Goal: Information Seeking & Learning: Check status

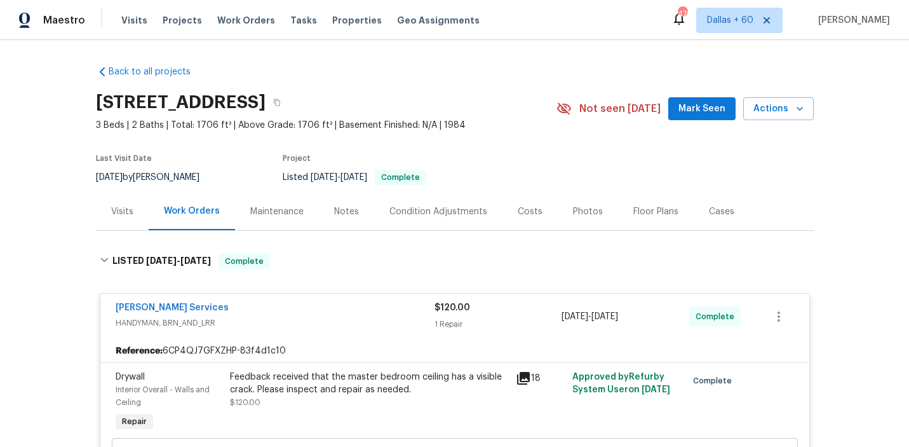
click at [237, 16] on span "Work Orders" at bounding box center [246, 20] width 58 height 13
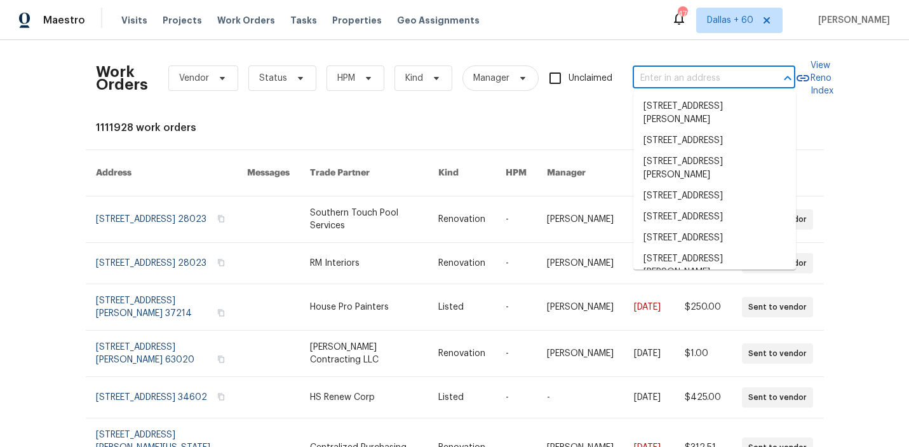
click at [665, 70] on input "text" at bounding box center [696, 79] width 127 height 20
paste input "5661 Lake Park Way Unit 4, La Mesa, CA 91942"
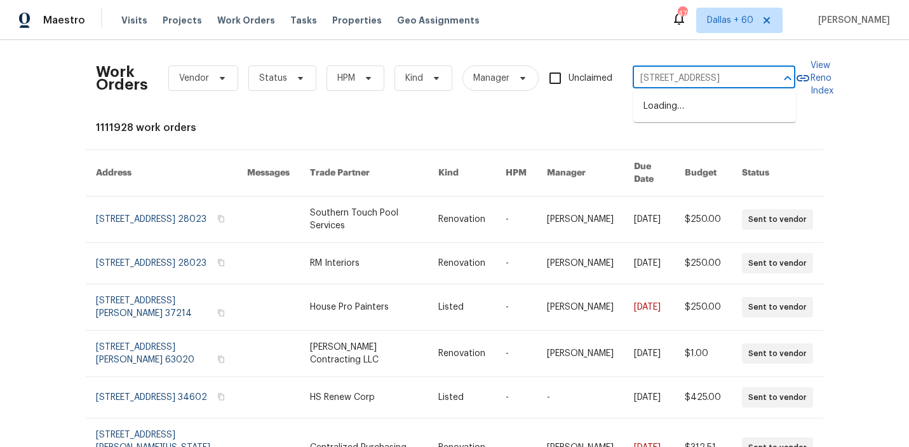
type input "5661 Lake Park Way"
click at [669, 100] on li "5661 Lake Park Way Unit 4, La Mesa, CA 91942" at bounding box center [715, 106] width 163 height 21
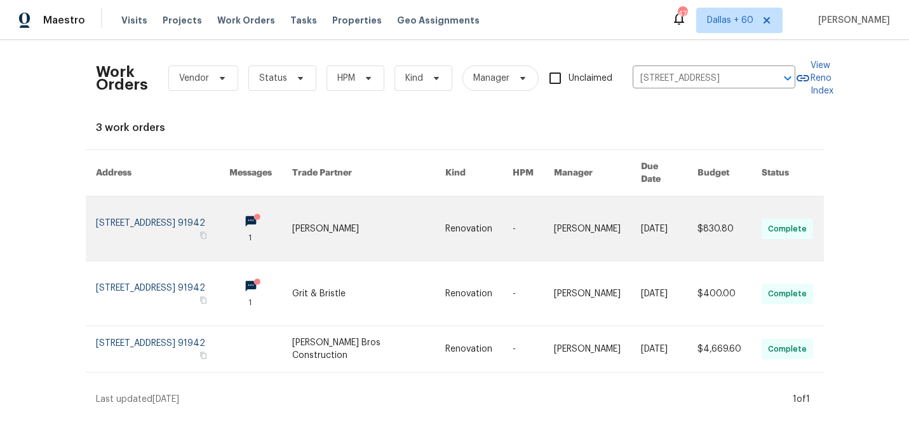
click at [421, 218] on link at bounding box center [368, 228] width 153 height 64
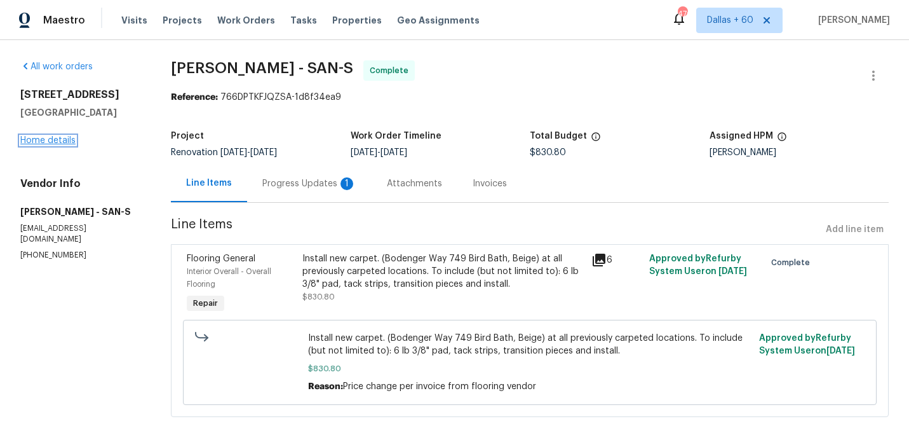
click at [46, 145] on link "Home details" at bounding box center [47, 140] width 55 height 9
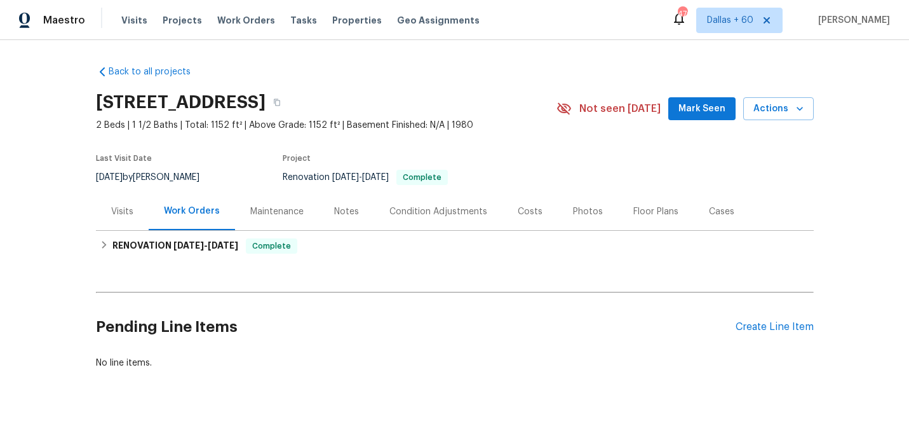
scroll to position [9, 0]
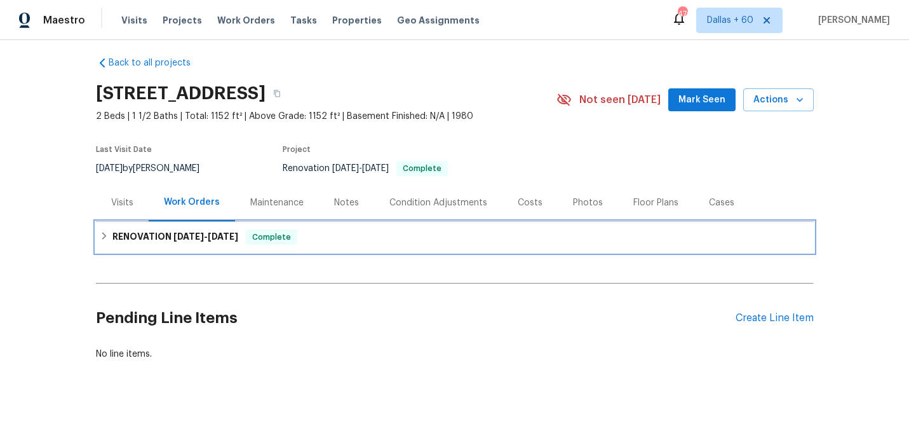
click at [378, 235] on div "RENOVATION 7/25/25 - 8/6/25 Complete" at bounding box center [455, 236] width 710 height 15
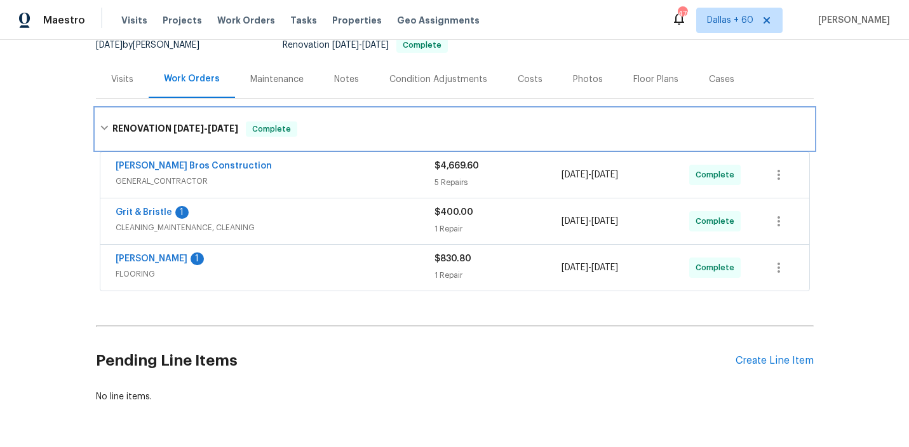
scroll to position [131, 0]
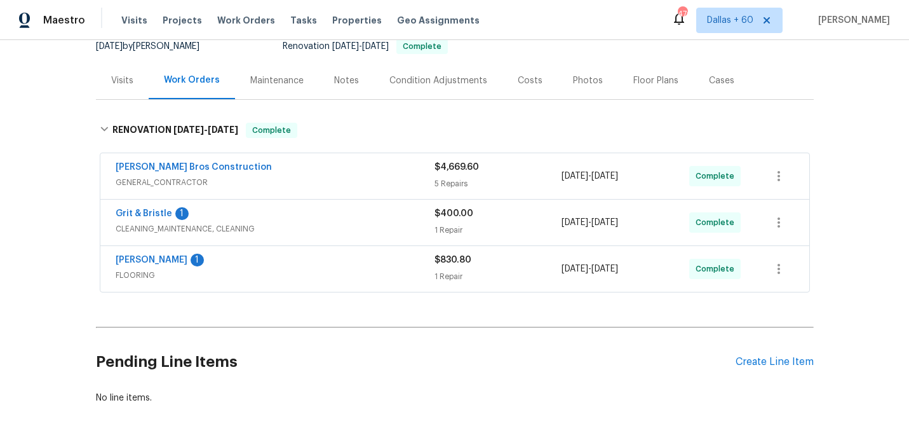
click at [331, 269] on span "FLOORING" at bounding box center [275, 275] width 319 height 13
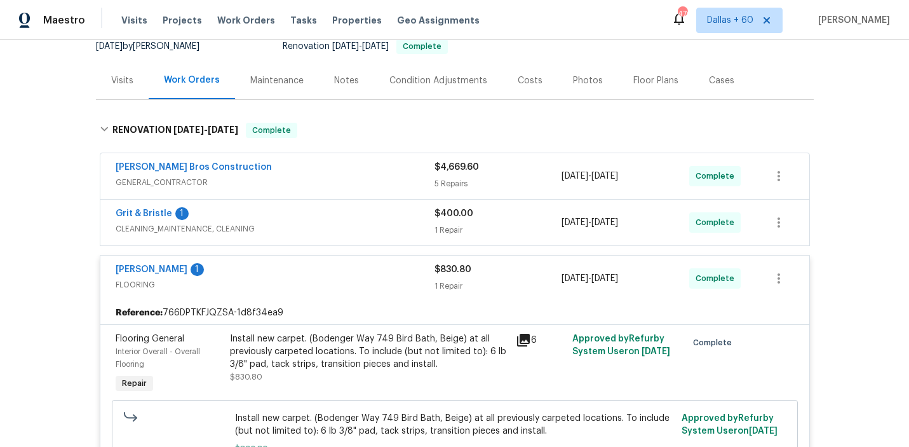
click at [348, 213] on div "Grit & Bristle 1" at bounding box center [275, 214] width 319 height 15
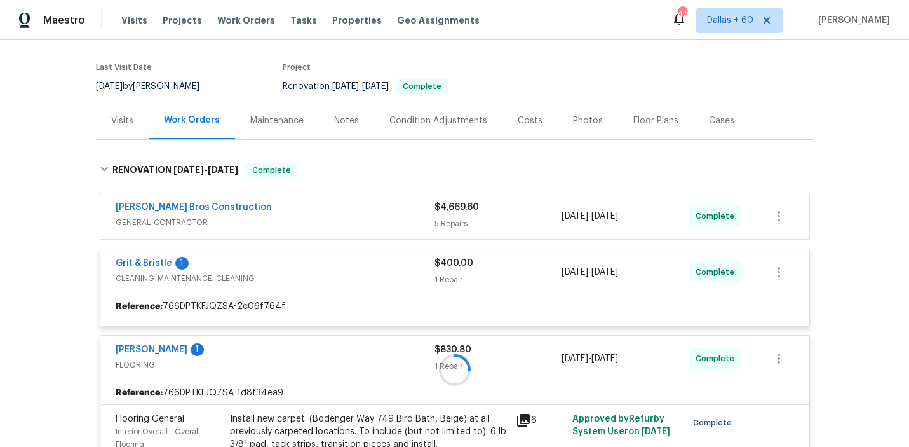
scroll to position [81, 0]
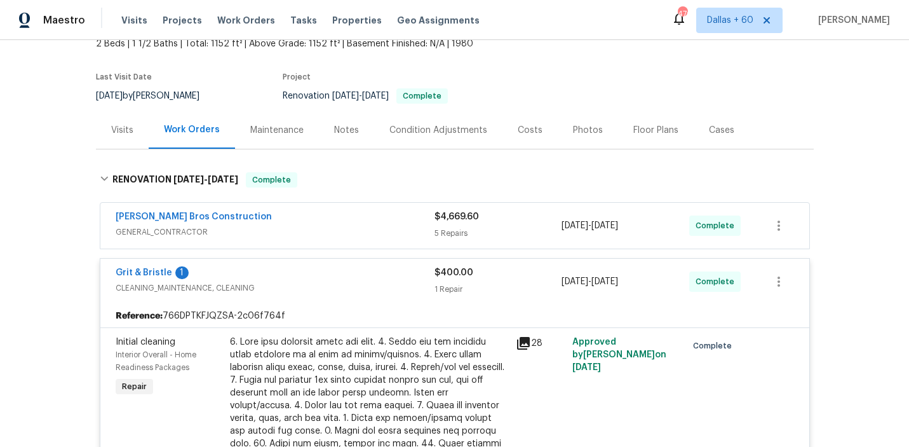
click at [349, 226] on span "GENERAL_CONTRACTOR" at bounding box center [275, 232] width 319 height 13
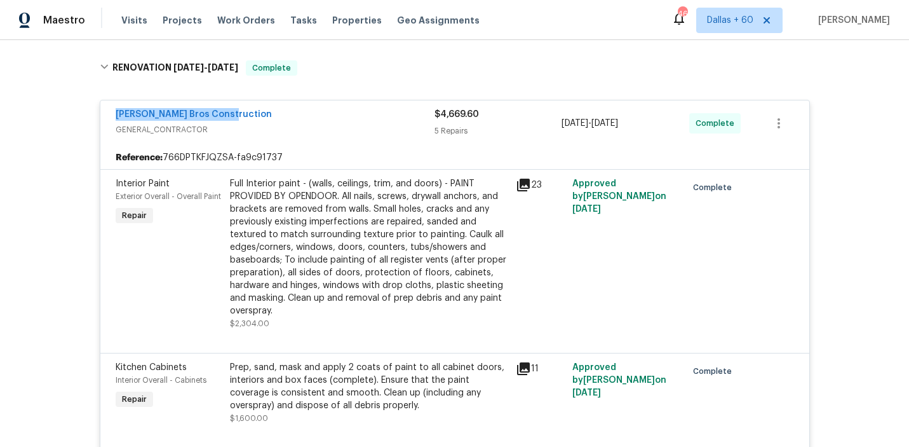
scroll to position [199, 0]
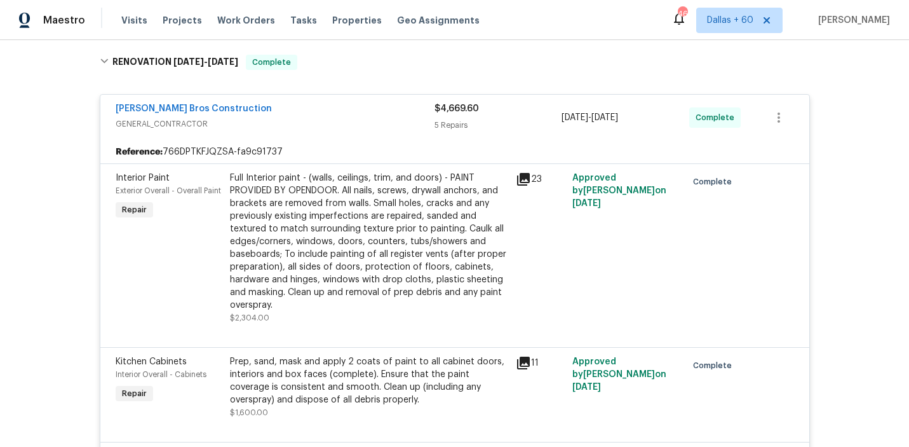
click at [351, 237] on div "Full Interior paint - (walls, ceilings, trim, and doors) - PAINT PROVIDED BY OP…" at bounding box center [369, 242] width 278 height 140
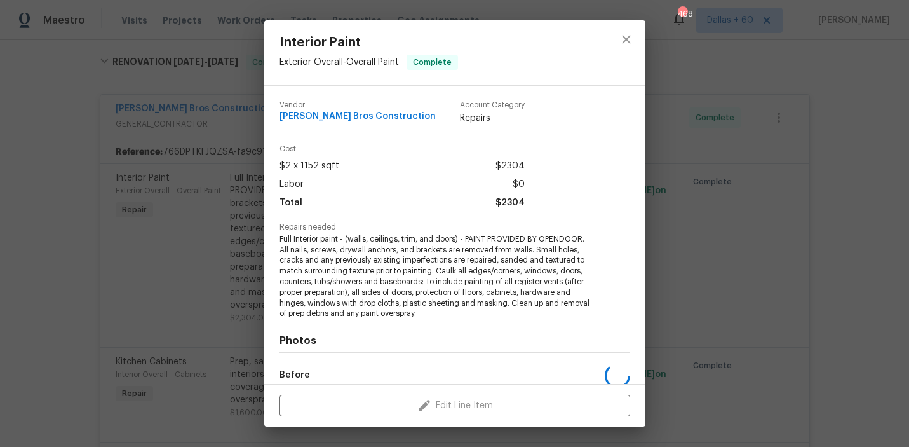
scroll to position [149, 0]
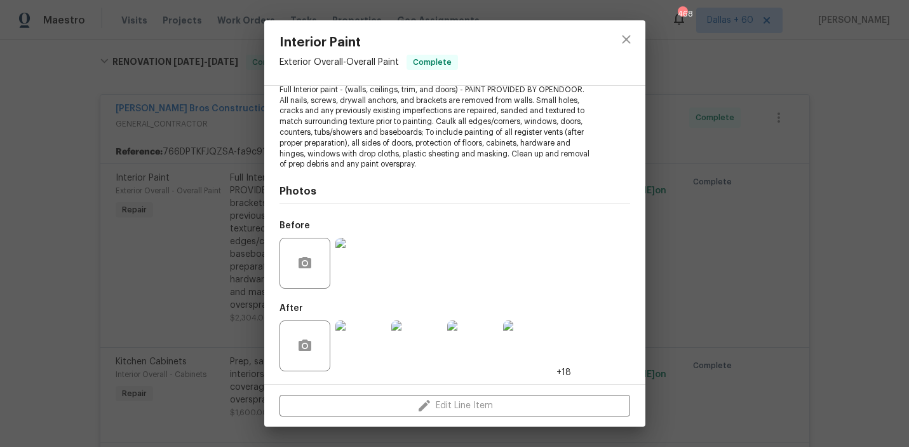
click at [70, 289] on div "Interior Paint Exterior Overall - Overall Paint Complete Vendor Bailey Bros Con…" at bounding box center [454, 223] width 909 height 447
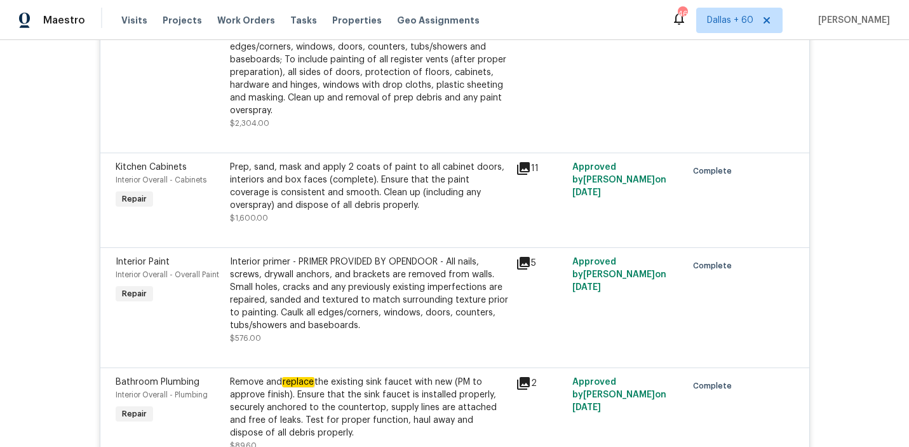
scroll to position [392, 0]
click at [337, 191] on div "Prep, sand, mask and apply 2 coats of paint to all cabinet doors, interiors and…" at bounding box center [369, 187] width 278 height 51
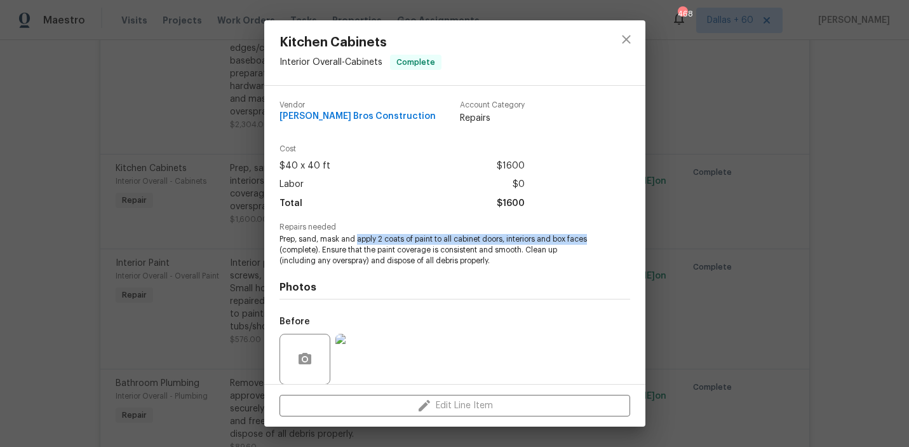
drag, startPoint x: 358, startPoint y: 240, endPoint x: 592, endPoint y: 241, distance: 234.5
click at [592, 241] on span "Prep, sand, mask and apply 2 coats of paint to all cabinet doors, interiors and…" at bounding box center [438, 250] width 316 height 32
copy span "apply 2 coats of paint to all cabinet doors, interiors and box faces"
click at [144, 195] on div "Kitchen Cabinets Interior Overall - Cabinets Complete Vendor Bailey Bros Constr…" at bounding box center [454, 223] width 909 height 447
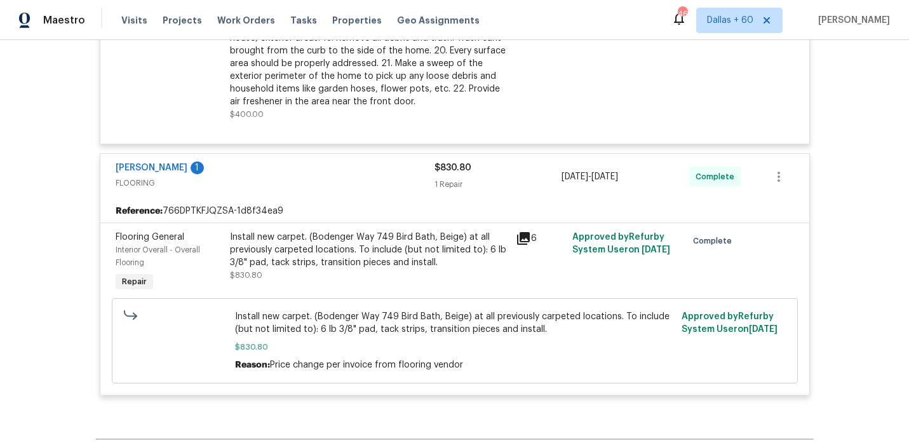
scroll to position [1195, 0]
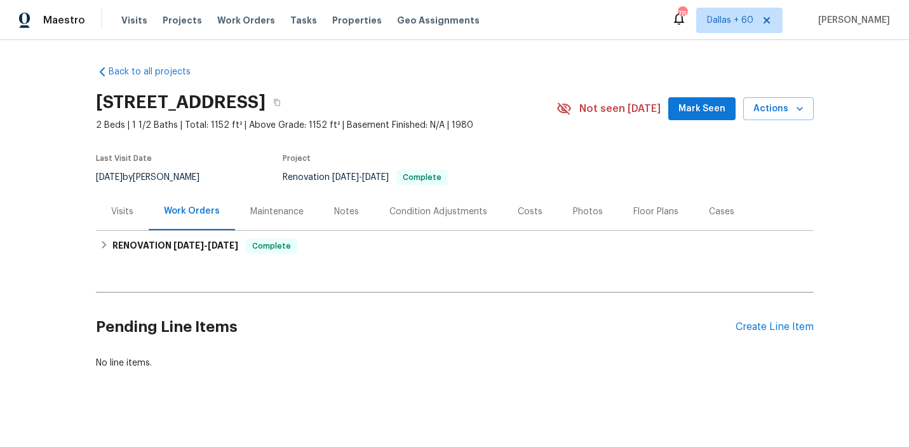
click at [118, 213] on div "Visits" at bounding box center [122, 211] width 22 height 13
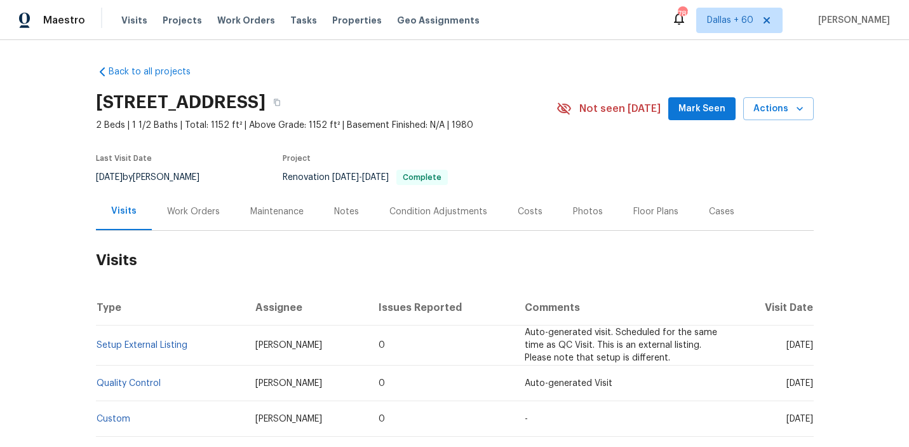
scroll to position [147, 0]
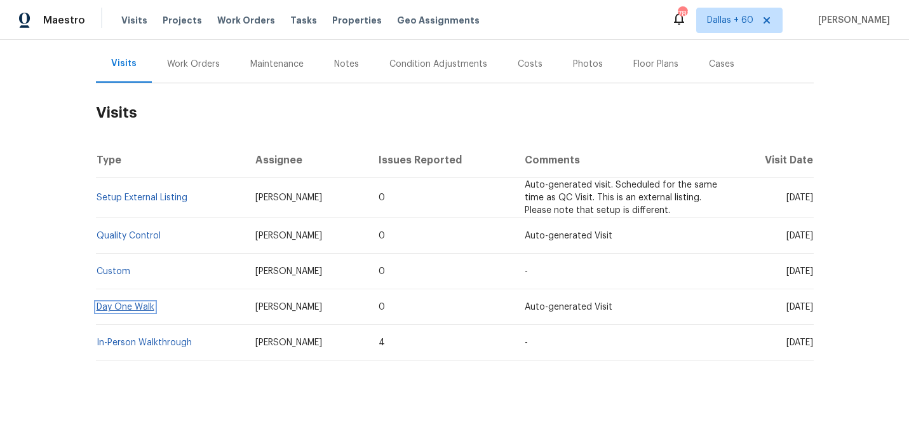
click at [128, 306] on link "Day One Walk" at bounding box center [126, 306] width 58 height 9
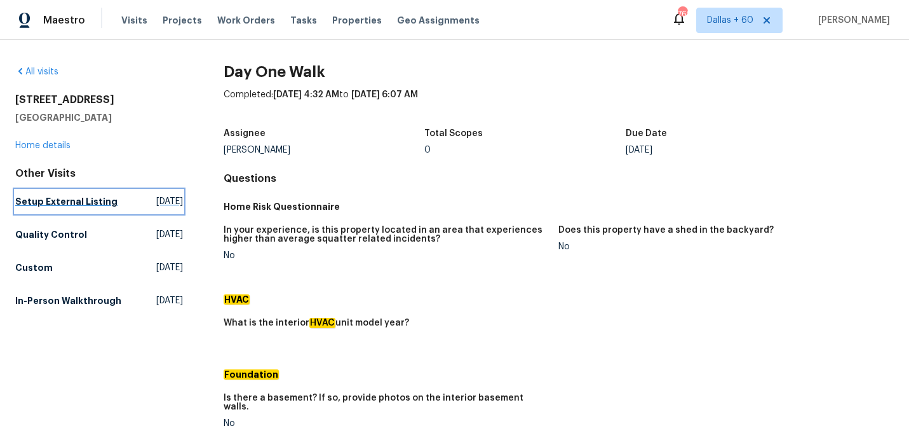
click at [30, 197] on h5 "Setup External Listing" at bounding box center [66, 201] width 102 height 13
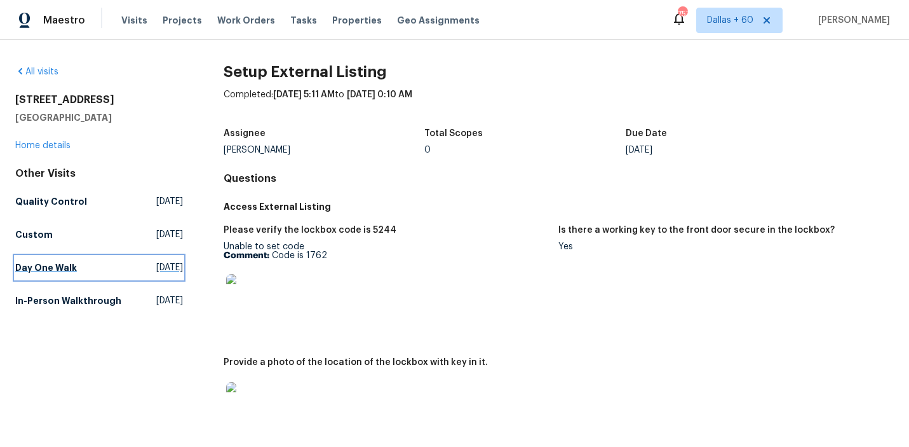
click at [32, 264] on h5 "Day One Walk" at bounding box center [46, 267] width 62 height 13
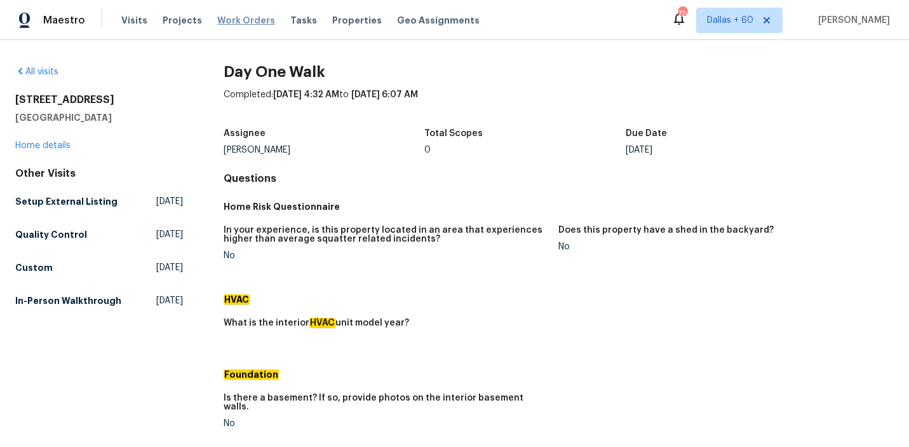
click at [242, 22] on span "Work Orders" at bounding box center [246, 20] width 58 height 13
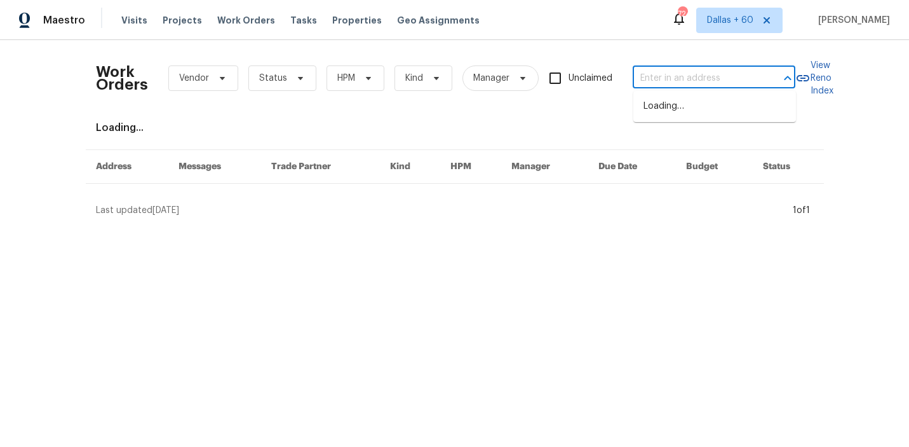
click at [635, 72] on input "text" at bounding box center [696, 79] width 127 height 20
paste input "210 Gate Post Ln, Columbia, SC 29223"
type input "210 Gate Post Ln, Columbia, SC 29223"
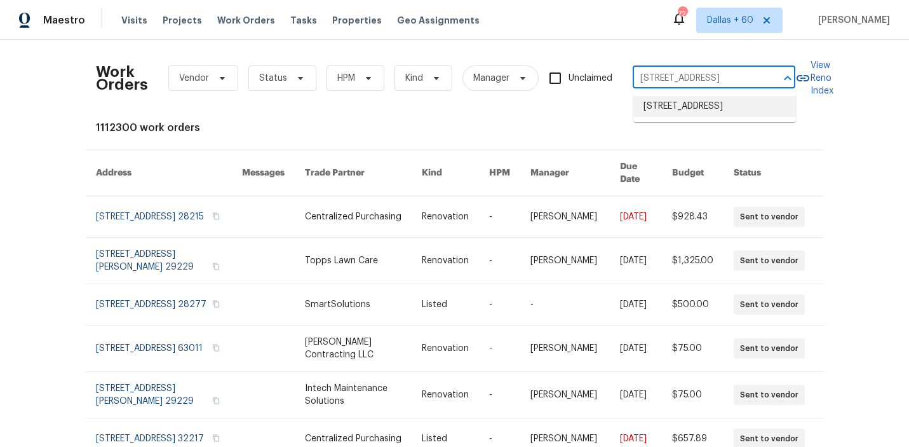
click at [676, 109] on li "210 Gate Post Ln, Columbia, SC 29223" at bounding box center [715, 106] width 163 height 21
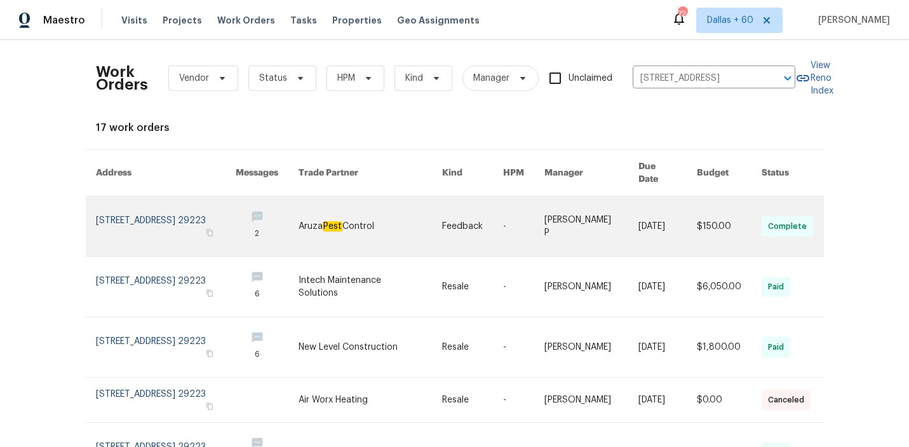
click at [437, 216] on td "Feedback" at bounding box center [462, 226] width 61 height 60
click at [299, 207] on link at bounding box center [267, 226] width 63 height 60
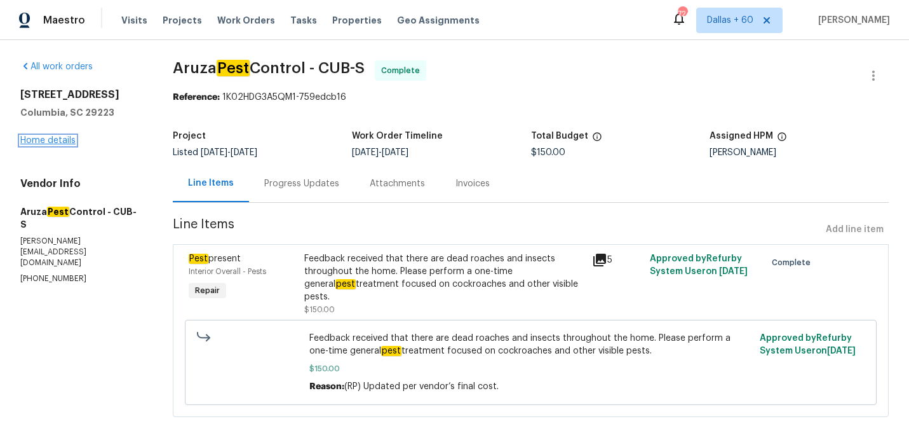
click at [58, 142] on link "Home details" at bounding box center [47, 140] width 55 height 9
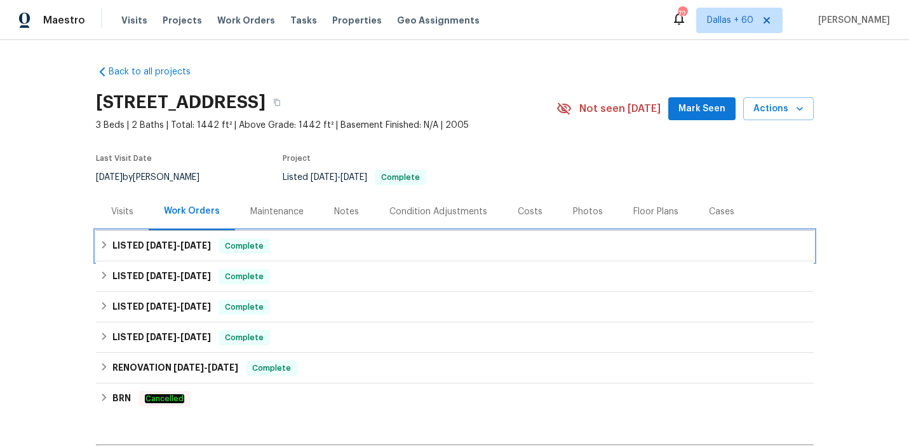
click at [329, 239] on div "LISTED 8/8/25 - 8/13/25 Complete" at bounding box center [455, 245] width 710 height 15
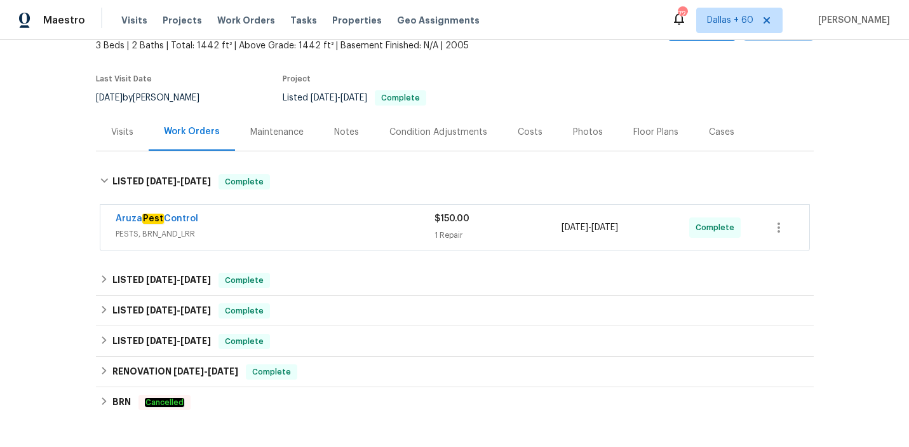
click at [328, 224] on div "Aruza Pest Control" at bounding box center [275, 219] width 319 height 15
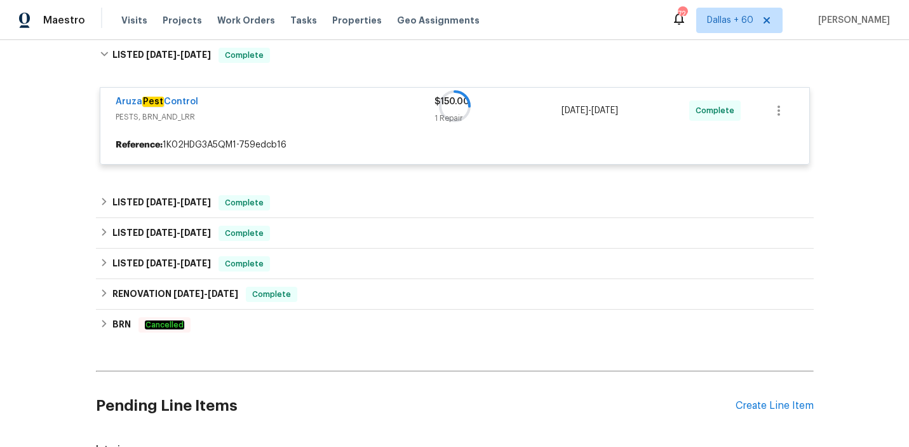
scroll to position [205, 0]
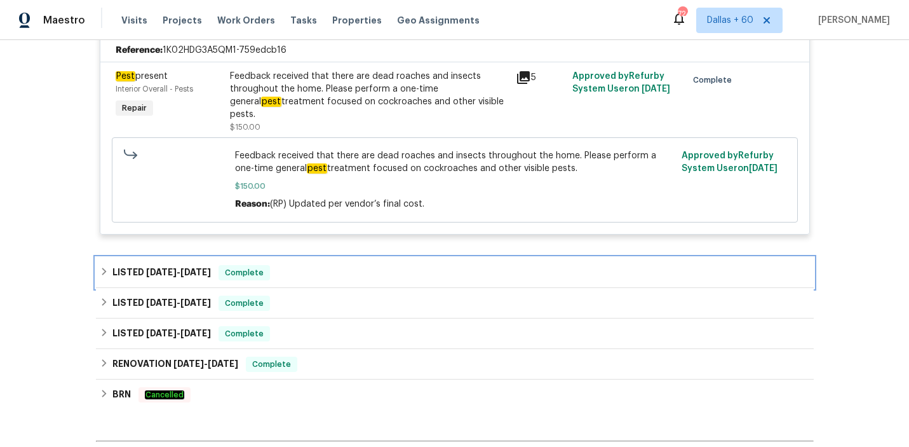
click at [331, 257] on div "LISTED 6/25/25 - 6/27/25 Complete" at bounding box center [455, 272] width 718 height 31
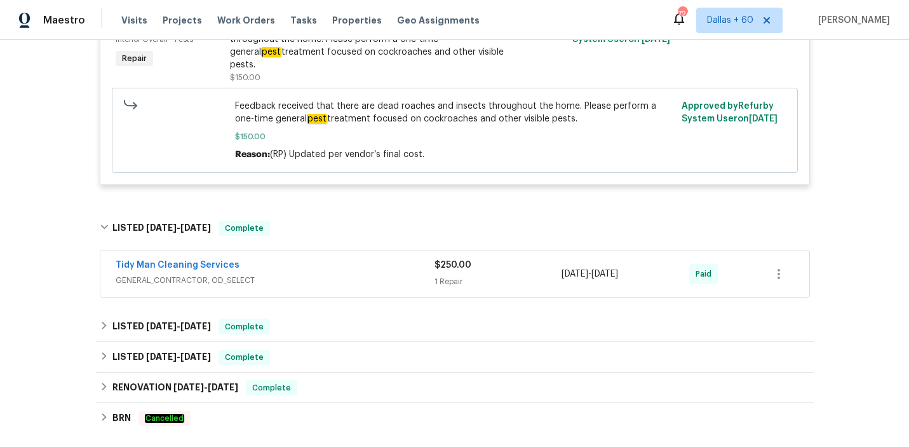
click at [331, 259] on div "Tidy Man Cleaning Services" at bounding box center [275, 266] width 319 height 15
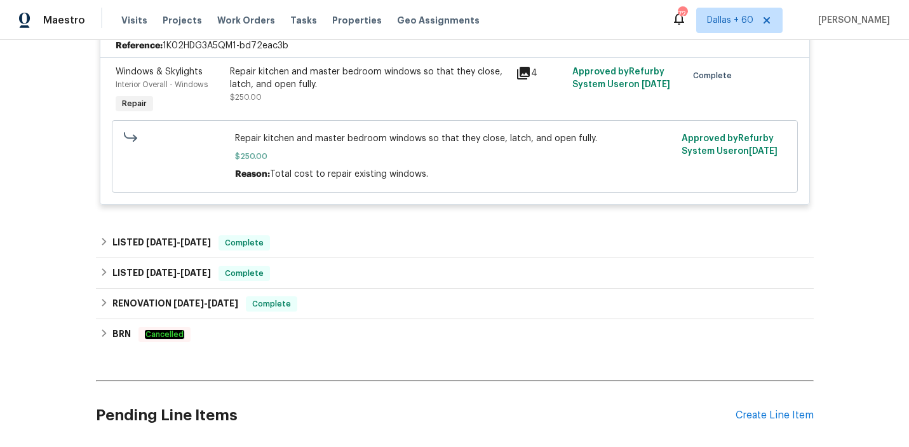
scroll to position [625, 0]
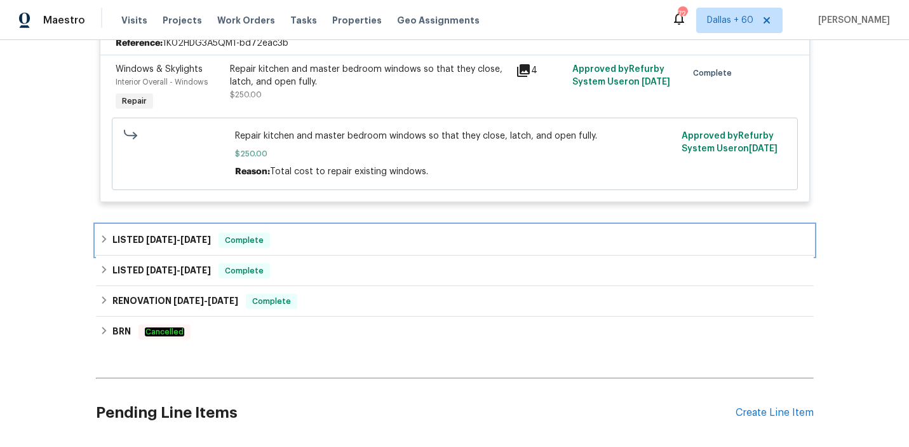
click at [313, 233] on div "LISTED 4/12/25 - 4/14/25 Complete" at bounding box center [455, 240] width 710 height 15
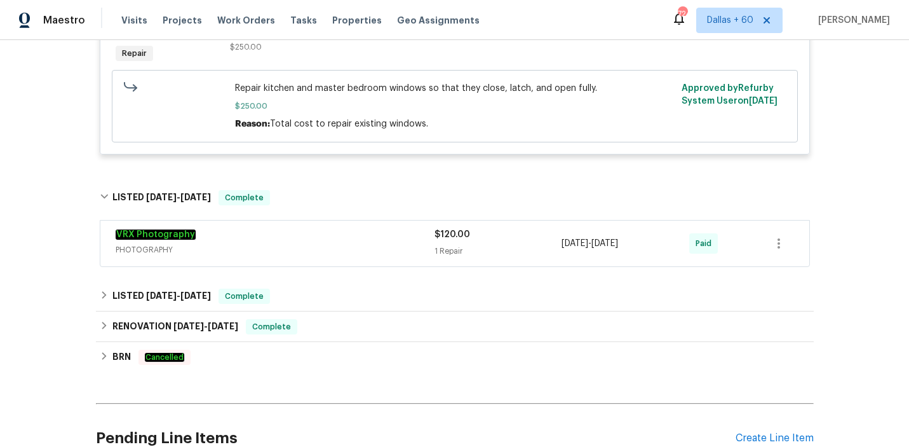
click at [313, 229] on div "VRX Photography" at bounding box center [275, 235] width 319 height 15
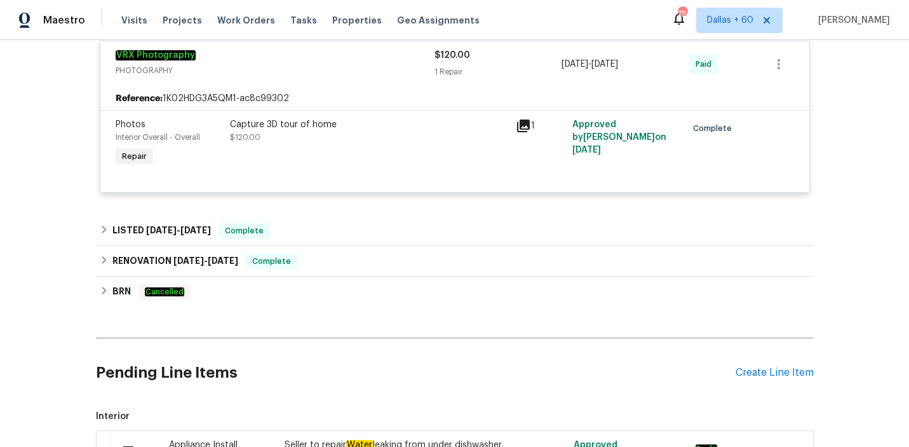
scroll to position [860, 0]
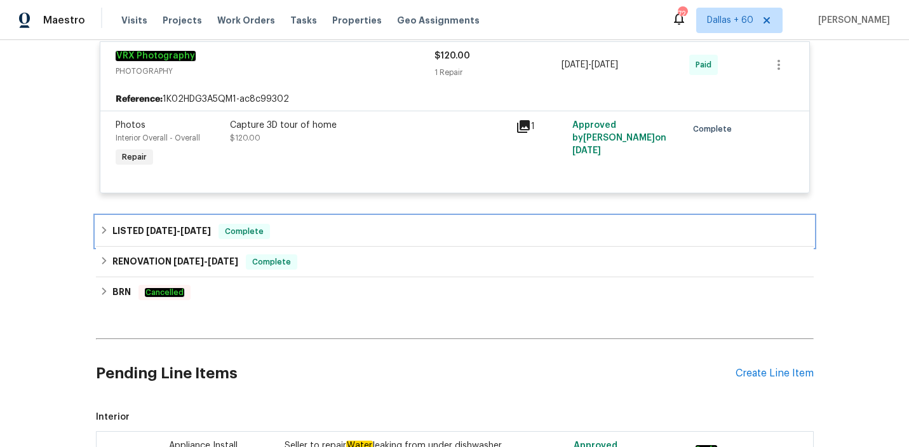
click at [321, 229] on div "LISTED 4/12/25 - 5/9/25 Complete" at bounding box center [455, 231] width 718 height 31
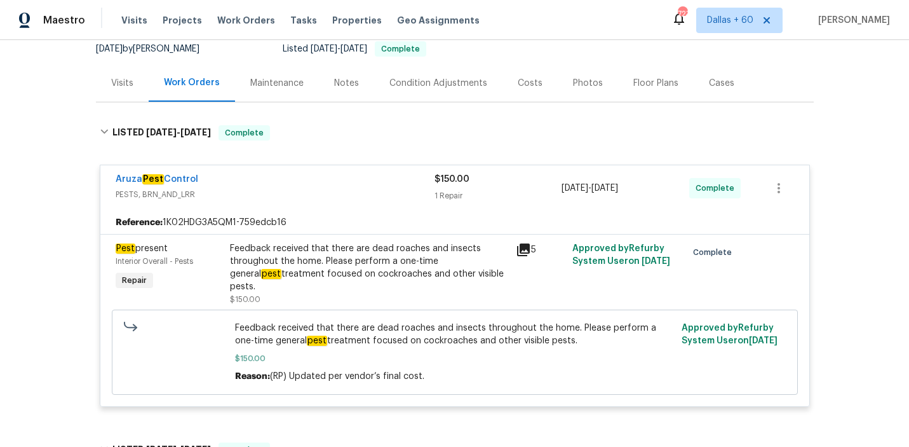
scroll to position [128, 0]
click at [320, 250] on div "Feedback received that there are dead roaches and insects throughout the home. …" at bounding box center [369, 267] width 278 height 51
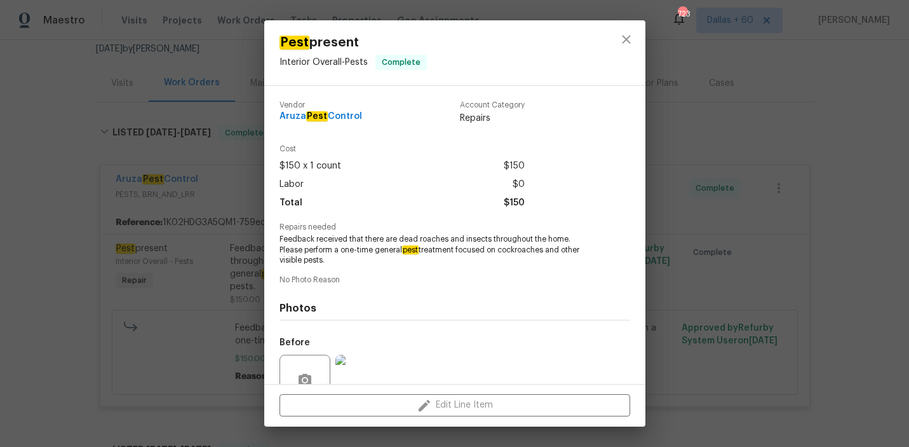
scroll to position [117, 0]
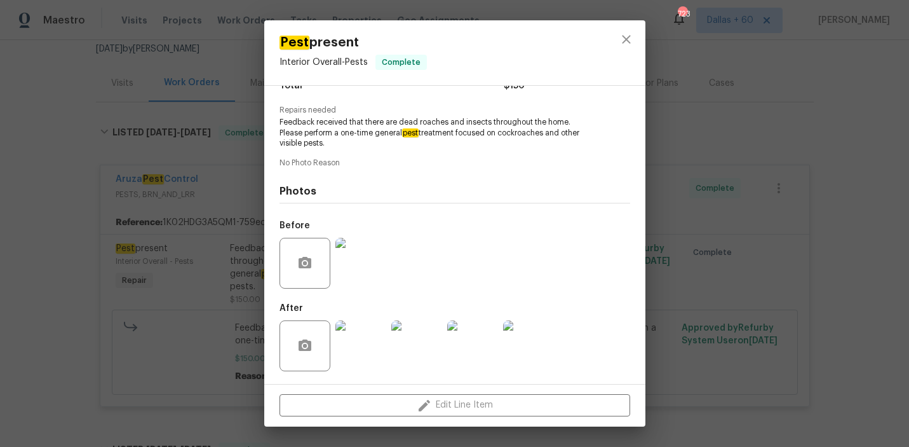
click at [357, 339] on img at bounding box center [361, 345] width 51 height 51
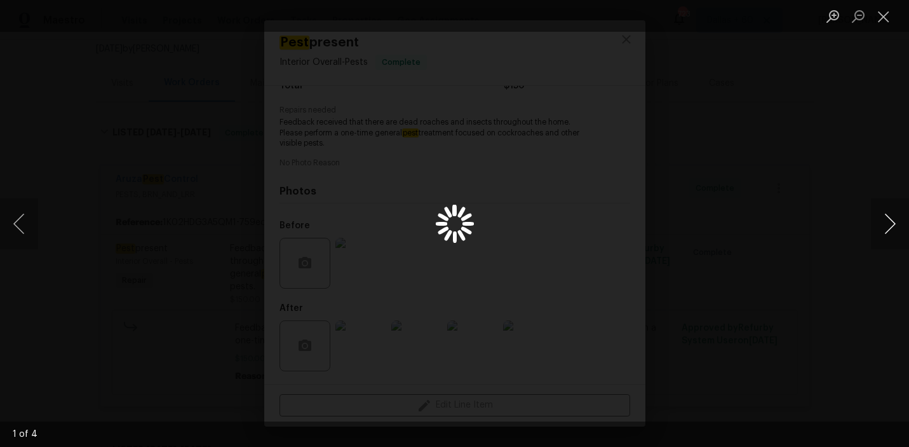
click at [884, 224] on button "Next image" at bounding box center [890, 223] width 38 height 51
click at [887, 225] on button "Next image" at bounding box center [890, 223] width 38 height 51
click at [895, 218] on button "Next image" at bounding box center [890, 223] width 38 height 51
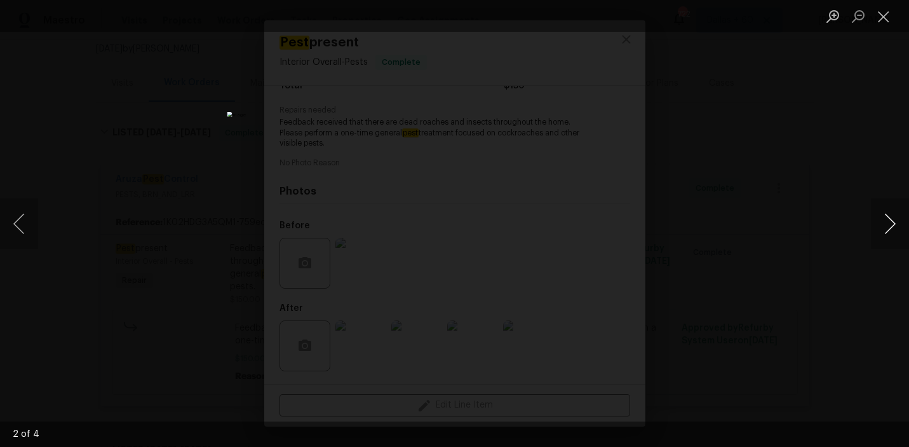
click at [895, 218] on button "Next image" at bounding box center [890, 223] width 38 height 51
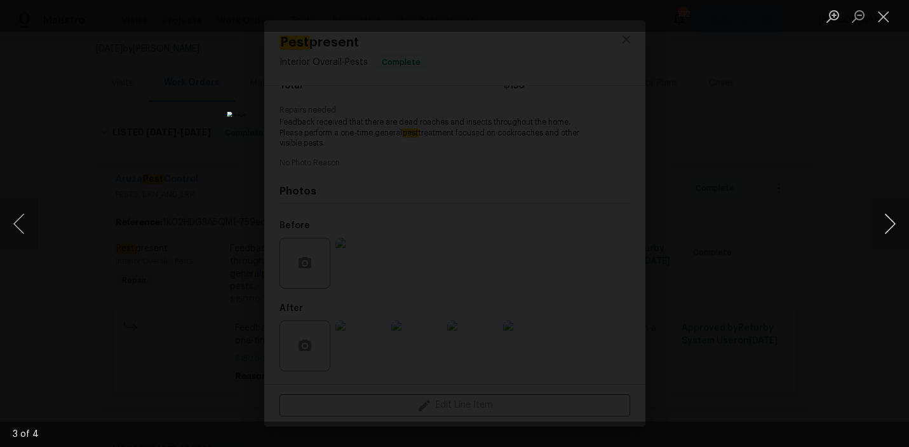
click at [895, 218] on button "Next image" at bounding box center [890, 223] width 38 height 51
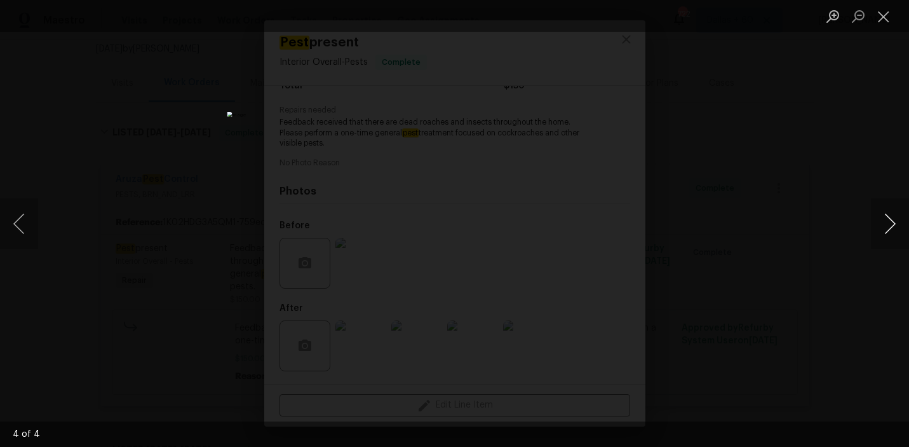
click at [895, 218] on button "Next image" at bounding box center [890, 223] width 38 height 51
click at [759, 203] on div "Lightbox" at bounding box center [454, 223] width 909 height 447
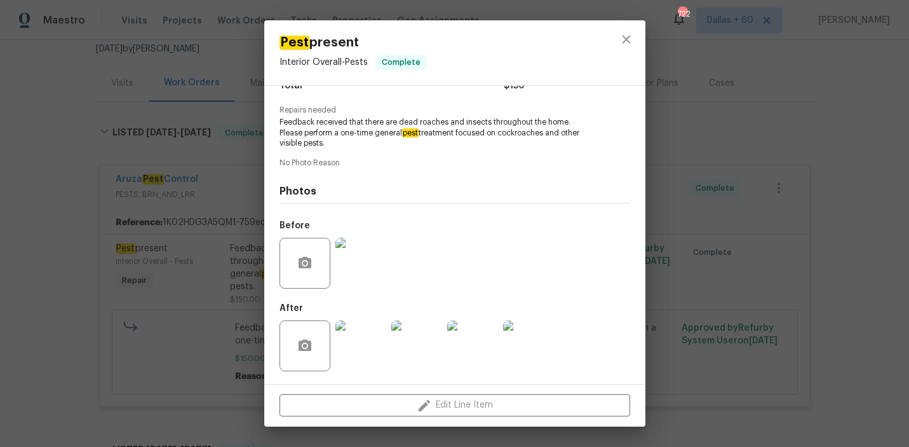
click at [79, 223] on div "Pest present Interior Overall - Pests Complete Vendor Aruza Pest Control Accoun…" at bounding box center [454, 223] width 909 height 447
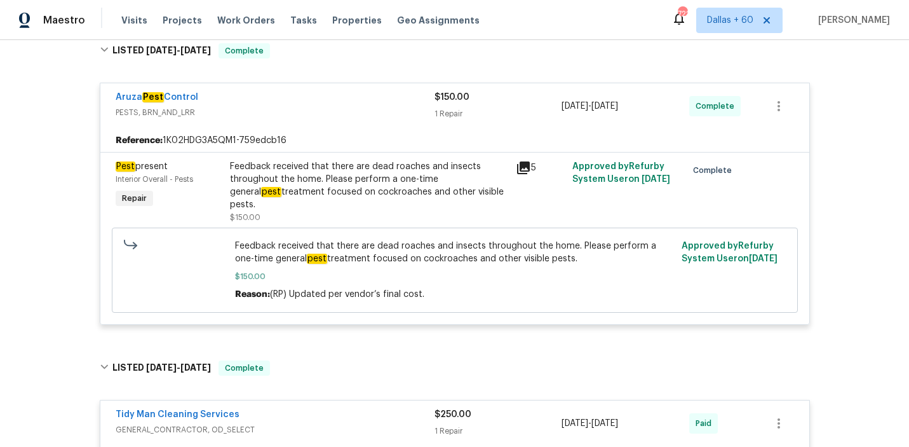
scroll to position [209, 0]
click at [377, 168] on div "Feedback received that there are dead roaches and insects throughout the home. …" at bounding box center [369, 186] width 278 height 51
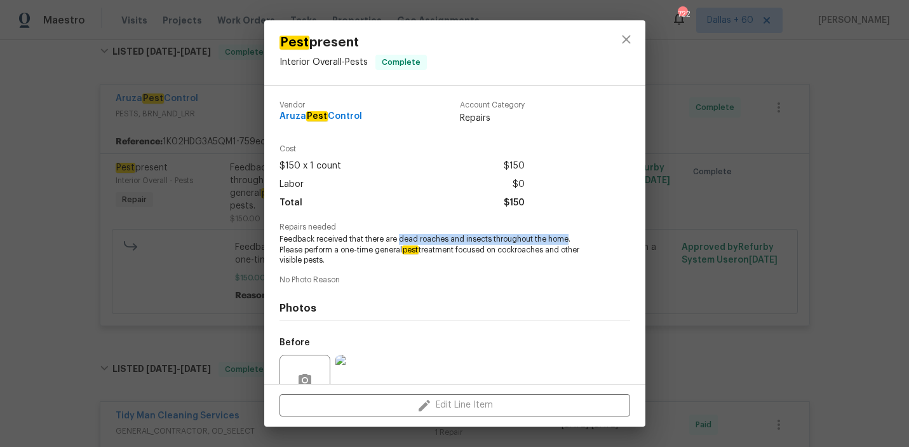
drag, startPoint x: 400, startPoint y: 239, endPoint x: 568, endPoint y: 240, distance: 168.4
click at [568, 240] on span "Feedback received that there are dead roaches and insects throughout the home. …" at bounding box center [438, 250] width 316 height 32
copy span "dead roaches and insects throughout the home"
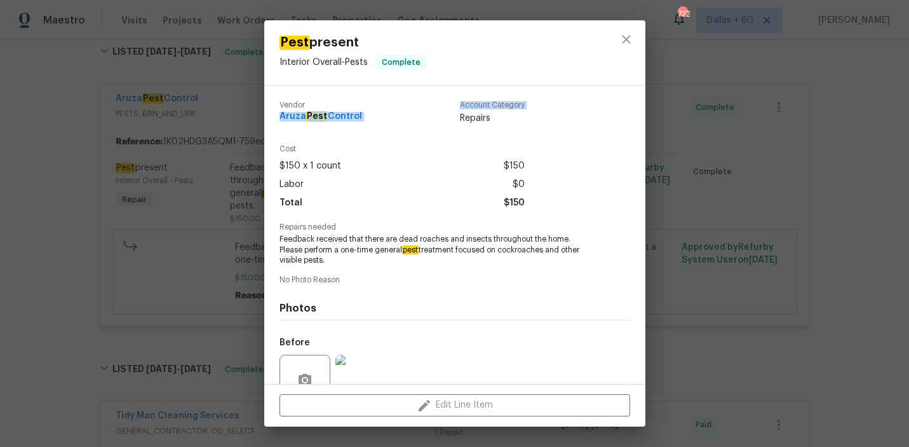
drag, startPoint x: 278, startPoint y: 116, endPoint x: 430, endPoint y: 116, distance: 152.5
click at [430, 116] on div "Vendor Aruza Pest Control Account Category Repairs Cost $150 x 1 count $150 Lab…" at bounding box center [454, 235] width 381 height 298
click at [430, 116] on div "Vendor Aruza Pest Control Account Category Repairs" at bounding box center [402, 113] width 245 height 24
drag, startPoint x: 277, startPoint y: 119, endPoint x: 364, endPoint y: 122, distance: 87.1
click at [364, 122] on div "Vendor Aruza Pest Control Account Category Repairs Cost $150 x 1 count $150 Lab…" at bounding box center [454, 235] width 381 height 298
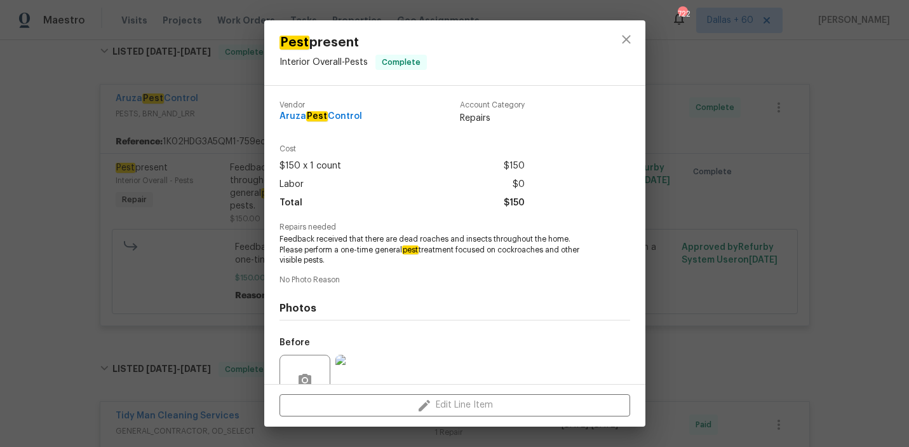
copy span "Aruza Pest Control"
click at [65, 222] on div "Pest present Interior Overall - Pests Complete Vendor Aruza Pest Control Accoun…" at bounding box center [454, 223] width 909 height 447
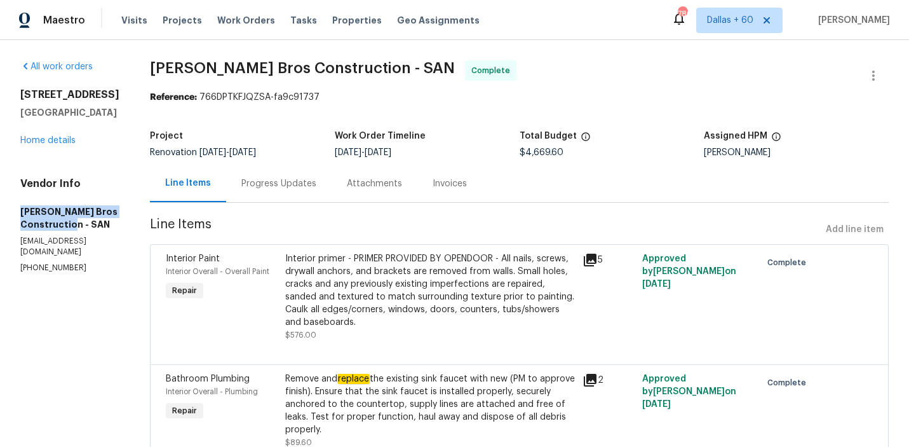
drag, startPoint x: 17, startPoint y: 219, endPoint x: 127, endPoint y: 238, distance: 112.2
click at [127, 238] on div "All work orders 5661 Lake Park Way Unit 4 La Mesa, CA 91942 Home details Vendor…" at bounding box center [454, 447] width 909 height 815
copy h5 "Bailey Bros Construction - SAN"
drag, startPoint x: 17, startPoint y: 217, endPoint x: 95, endPoint y: 279, distance: 99.5
click at [95, 279] on div "All work orders 5661 Lake Park Way Unit 4 La Mesa, CA 91942 Home details Vendor…" at bounding box center [454, 447] width 909 height 815
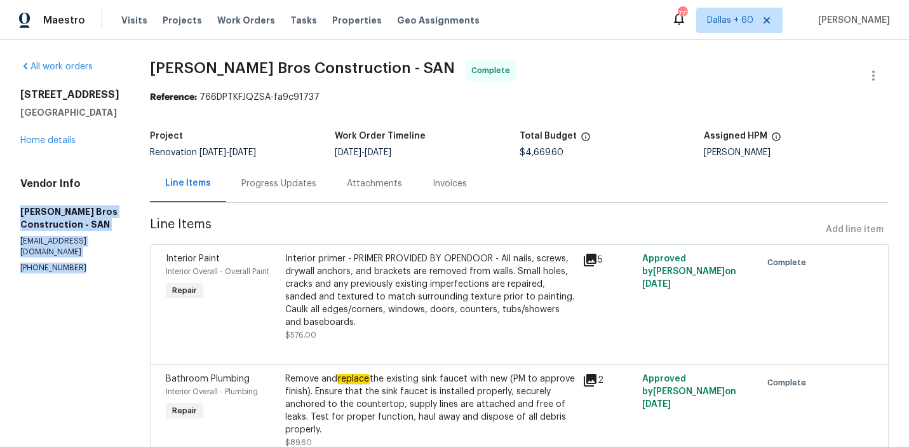
copy div "Bailey Bros Construction - SAN office@trubuildsolutions.com (619) 606-2042"
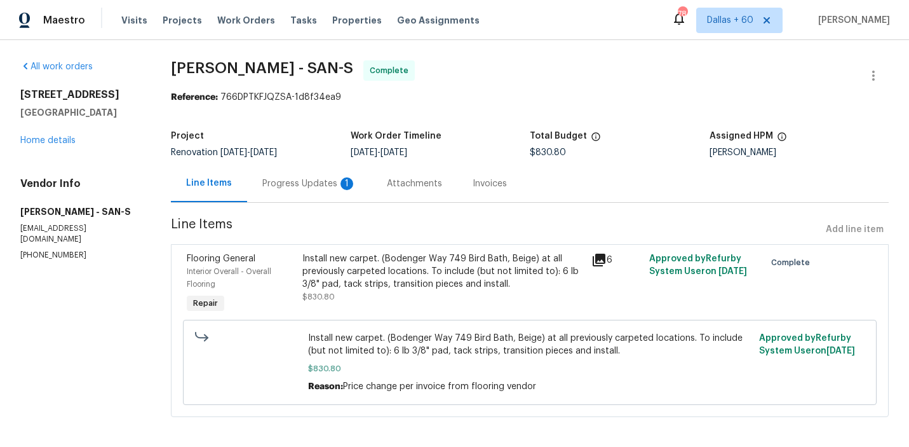
drag, startPoint x: 17, startPoint y: 223, endPoint x: 149, endPoint y: 223, distance: 132.8
click at [149, 223] on div "All work orders 5661 Lake Park Way Unit 4 La Mesa, CA 91942 Home details Vendor…" at bounding box center [454, 246] width 909 height 412
copy h5 "[PERSON_NAME] - SAN-S"
drag, startPoint x: 18, startPoint y: 224, endPoint x: 99, endPoint y: 264, distance: 90.1
click at [99, 264] on div "All work orders 5661 Lake Park Way Unit 4 La Mesa, CA 91942 Home details Vendor…" at bounding box center [454, 246] width 909 height 412
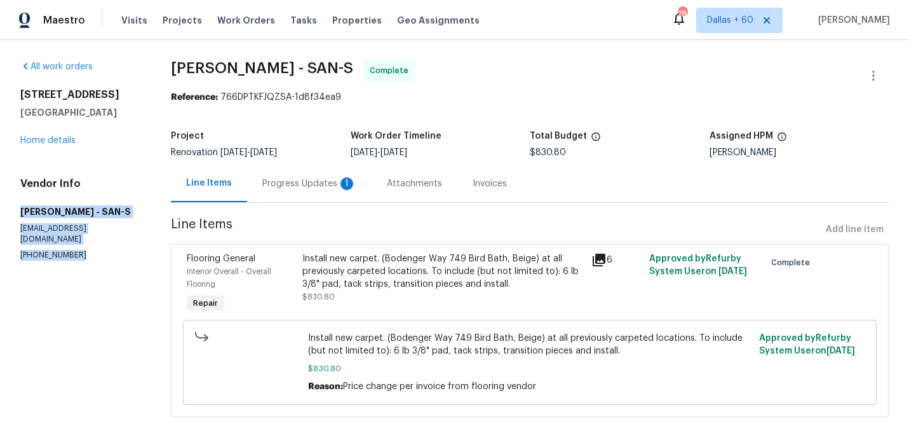
copy div "Sherwin Williams - SAN-S sw708677@sherwin.com (858) 292-1358"
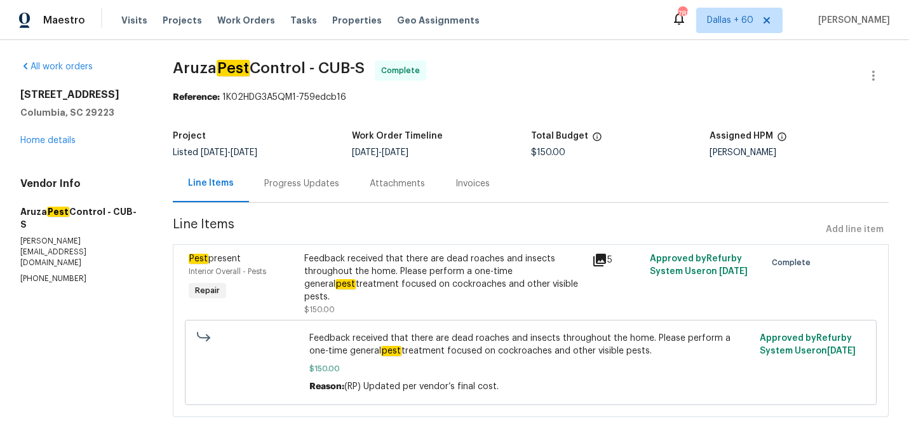
click at [297, 188] on div "Progress Updates" at bounding box center [301, 183] width 75 height 13
